Goal: Find specific page/section: Find specific page/section

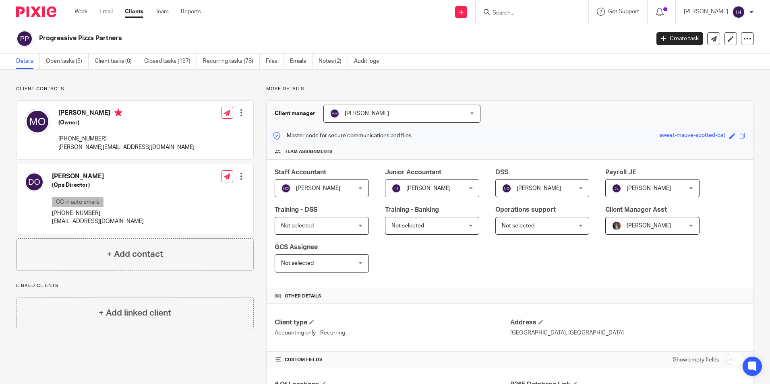
click at [542, 14] on input "Search" at bounding box center [528, 13] width 72 height 7
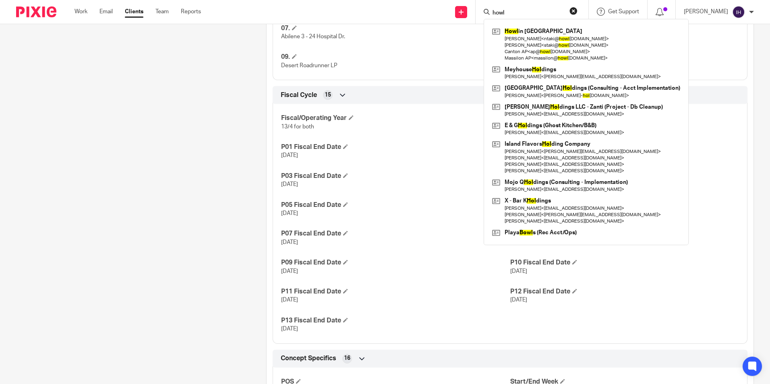
type input "howl"
click button "submit" at bounding box center [0, 0] width 0 height 0
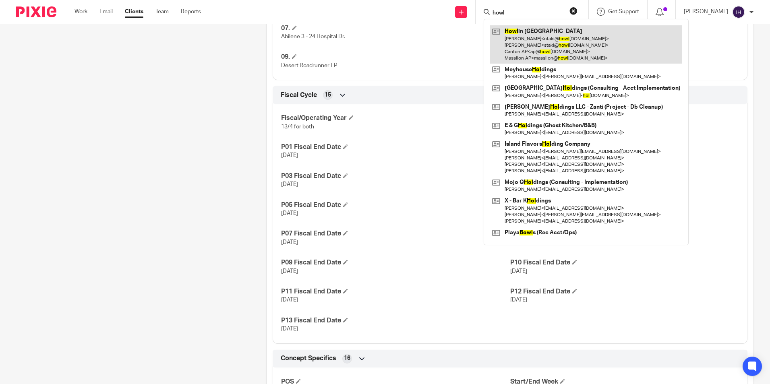
click at [536, 25] on link at bounding box center [586, 44] width 192 height 38
